Goal: Information Seeking & Learning: Learn about a topic

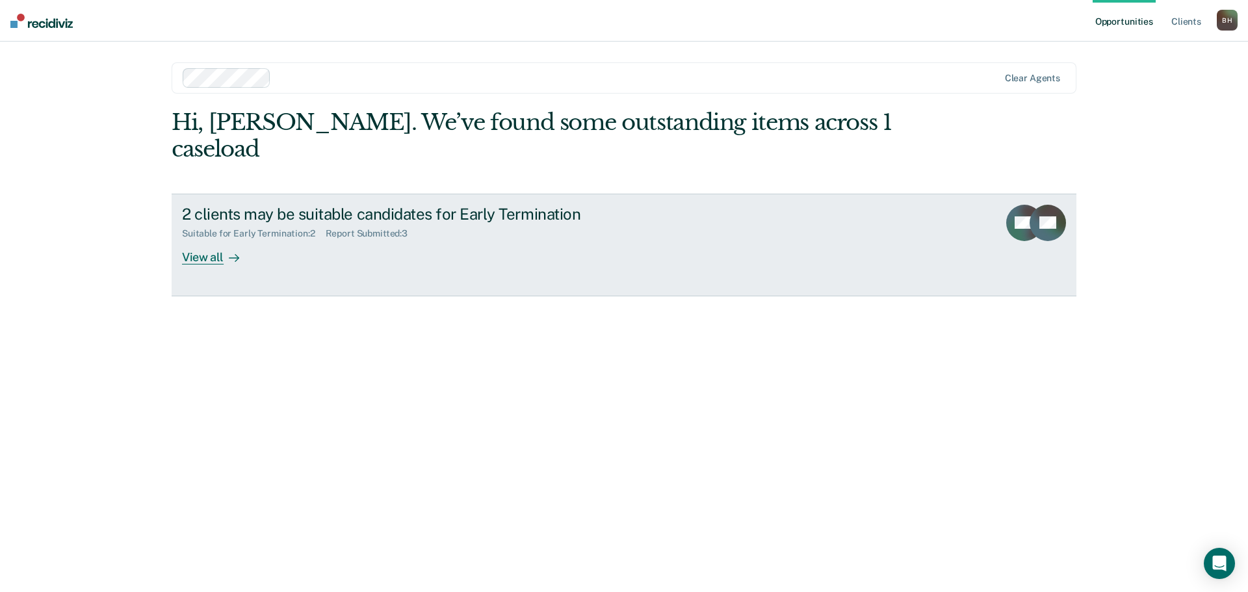
click at [198, 239] on div "View all" at bounding box center [218, 251] width 73 height 25
